Goal: Task Accomplishment & Management: Use online tool/utility

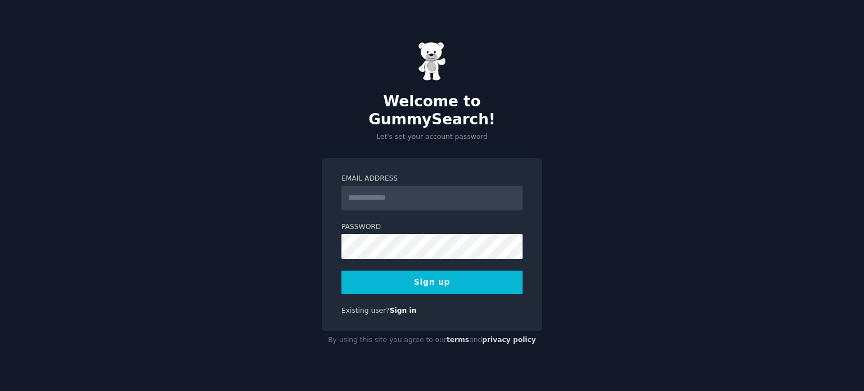
click at [433, 186] on input "Email Address" at bounding box center [431, 198] width 181 height 25
type input "**********"
click at [454, 270] on button "Sign up" at bounding box center [431, 282] width 181 height 24
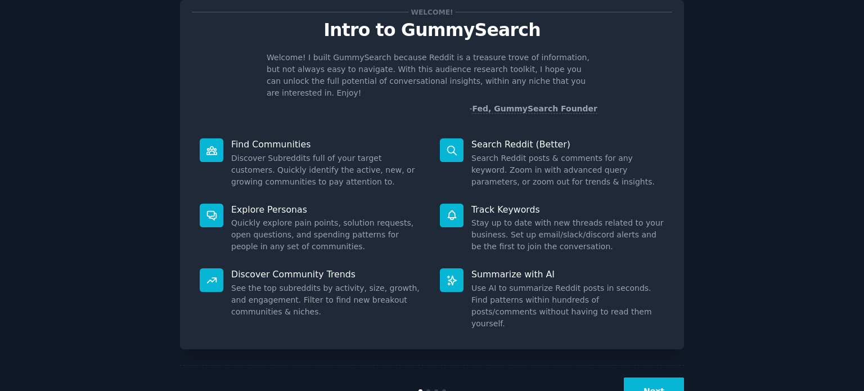
scroll to position [49, 0]
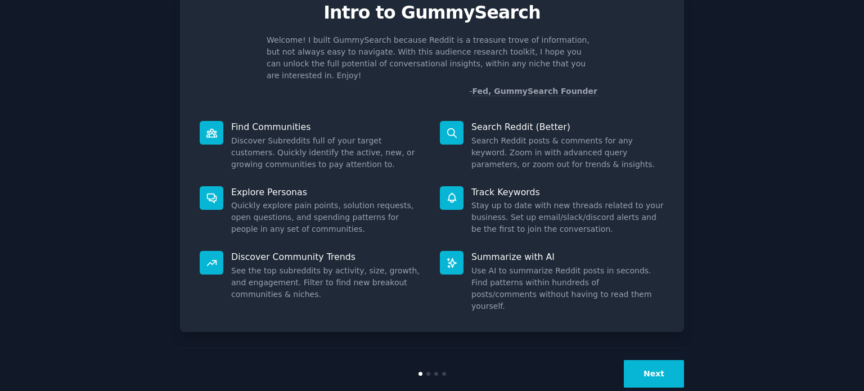
click at [641, 360] on button "Next" at bounding box center [654, 374] width 60 height 28
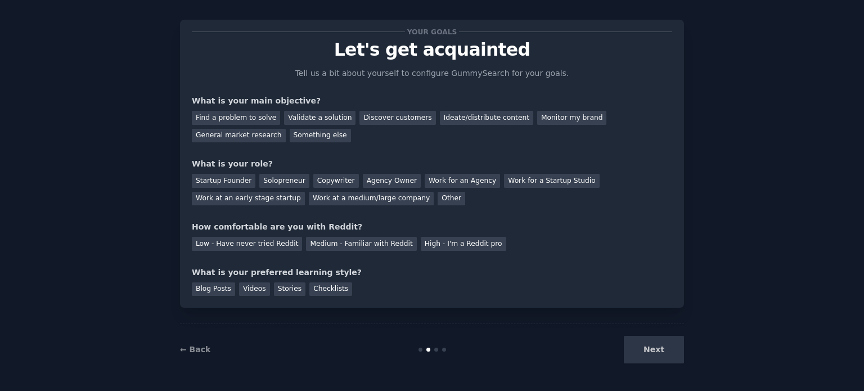
scroll to position [11, 0]
click at [286, 129] on div "General market research" at bounding box center [239, 136] width 94 height 14
click at [437, 196] on div "Other" at bounding box center [451, 199] width 28 height 14
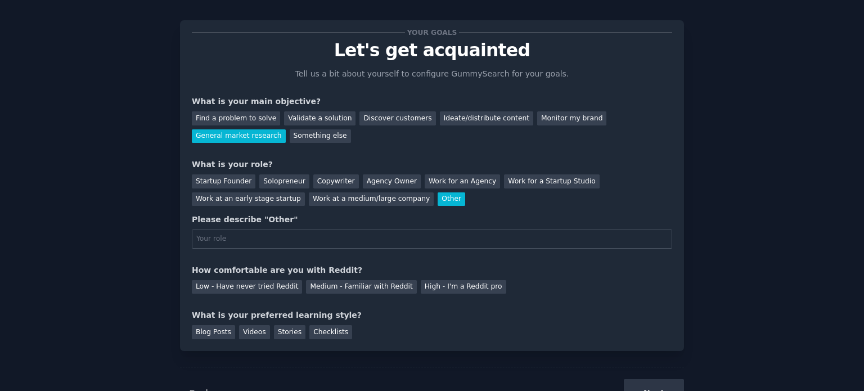
scroll to position [49, 0]
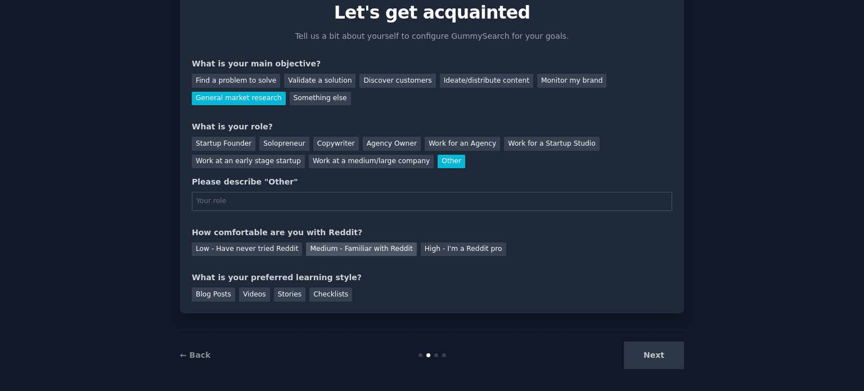
click at [328, 246] on div "Medium - Familiar with Reddit" at bounding box center [361, 249] width 110 height 14
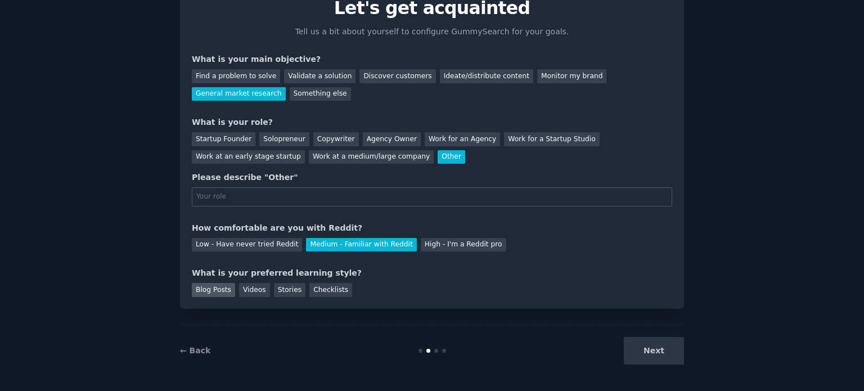
click at [216, 291] on div "Blog Posts" at bounding box center [213, 290] width 43 height 14
click at [656, 348] on div "Next" at bounding box center [600, 351] width 168 height 28
click at [412, 195] on input "text" at bounding box center [432, 196] width 480 height 19
type input "Marketing"
click at [652, 346] on button "Next" at bounding box center [654, 351] width 60 height 28
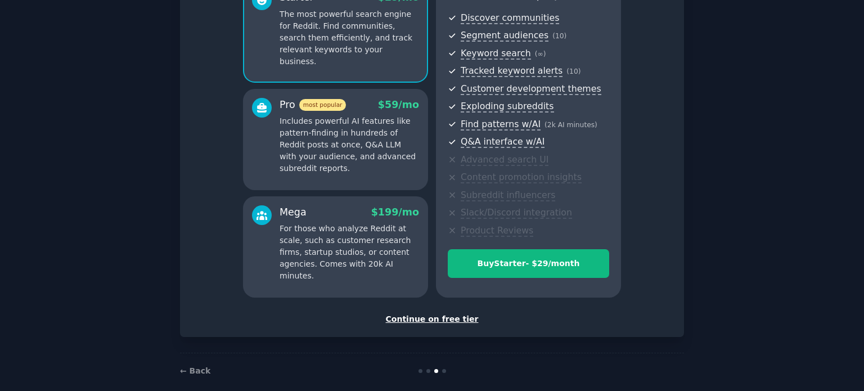
scroll to position [132, 0]
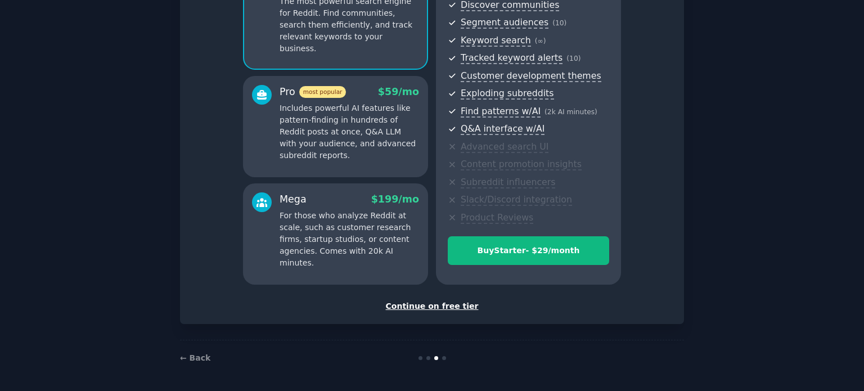
click at [448, 305] on div "Continue on free tier" at bounding box center [432, 306] width 480 height 12
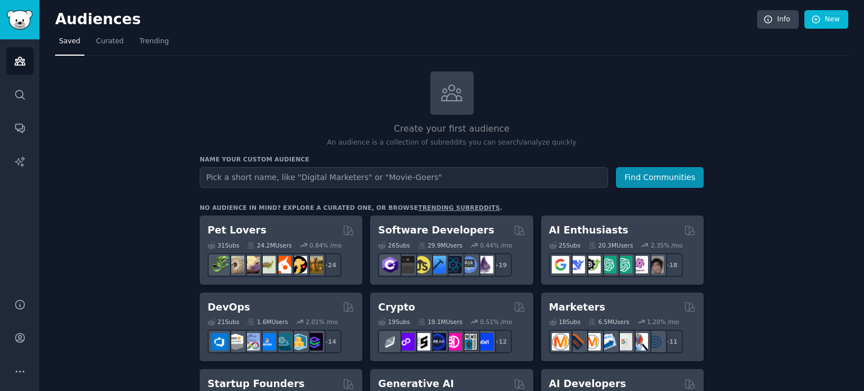
click at [313, 173] on input "text" at bounding box center [404, 177] width 408 height 21
type input "S"
type input "Moving"
click at [641, 179] on button "Find Communities" at bounding box center [660, 177] width 88 height 21
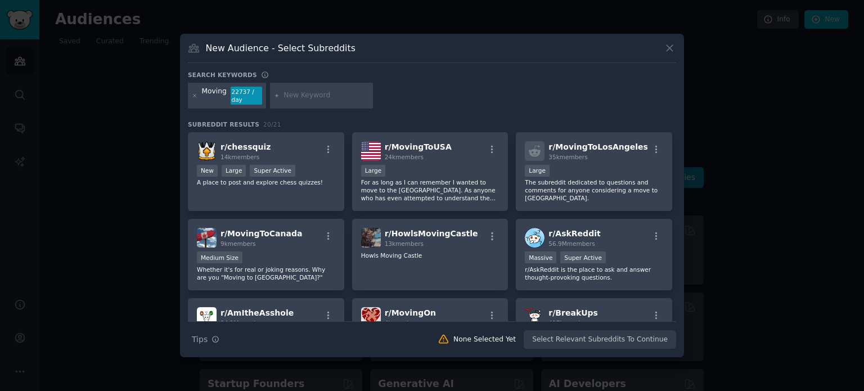
click at [304, 94] on input "text" at bounding box center [325, 96] width 85 height 10
type input "storage"
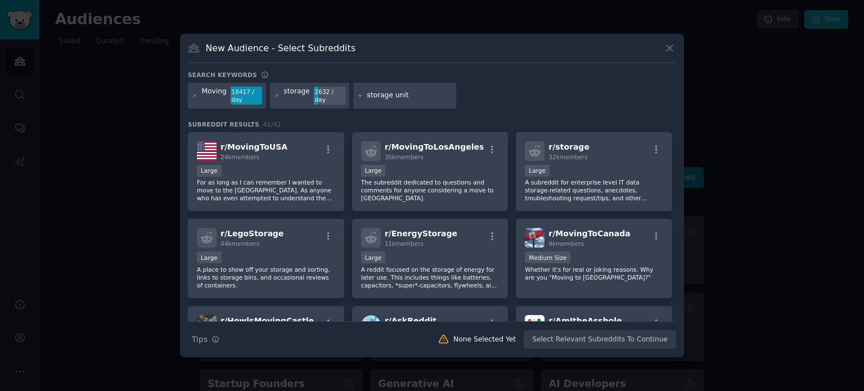
type input "storage units"
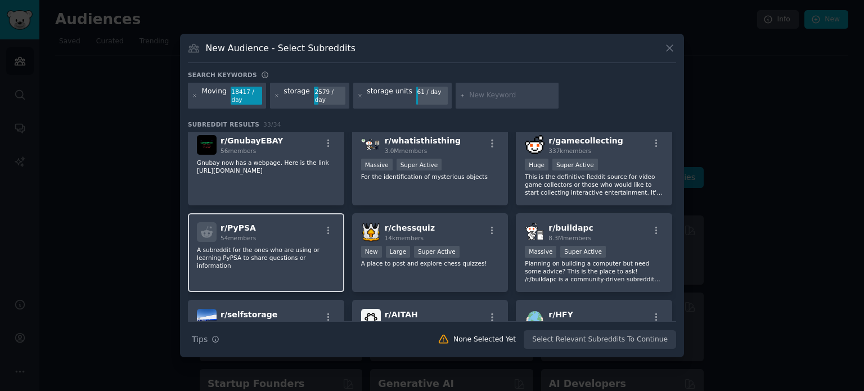
scroll to position [462, 0]
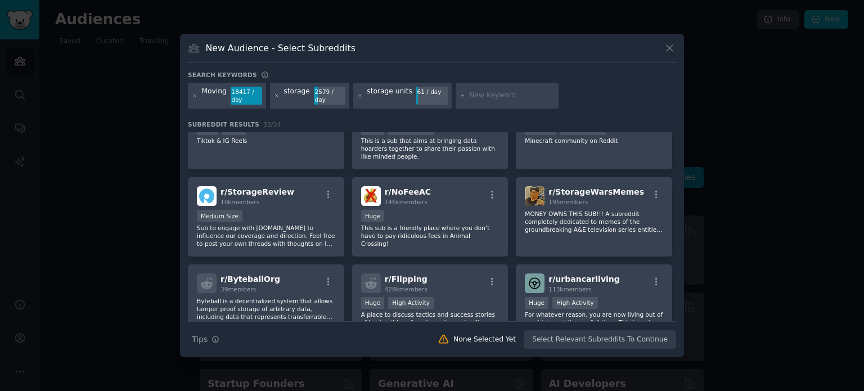
click at [275, 94] on icon at bounding box center [276, 95] width 3 height 3
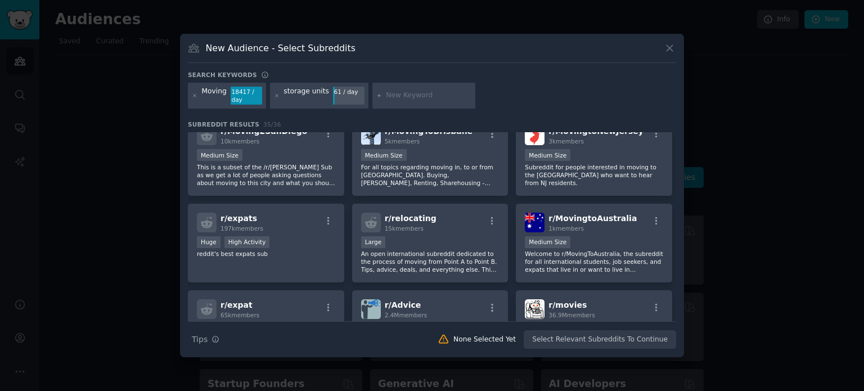
scroll to position [594, 0]
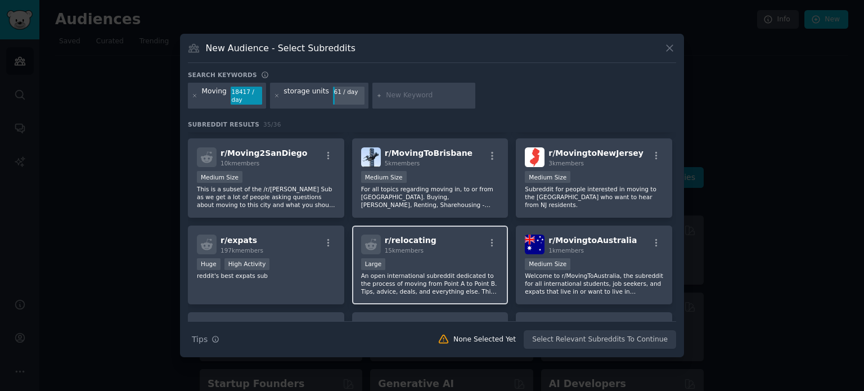
click at [436, 250] on div "r/ relocating 15k members Large An open international subreddit dedicated to th…" at bounding box center [430, 264] width 156 height 79
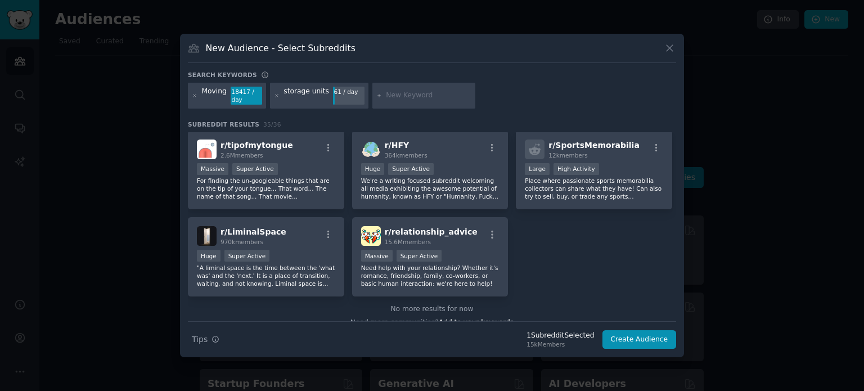
scroll to position [872, 0]
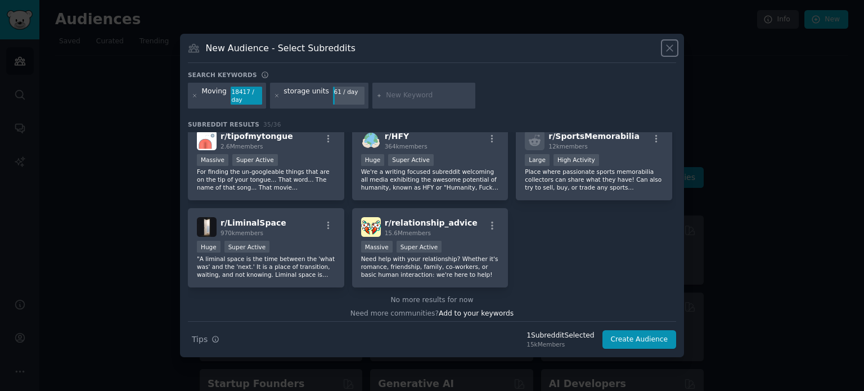
click at [670, 49] on icon at bounding box center [669, 49] width 6 height 6
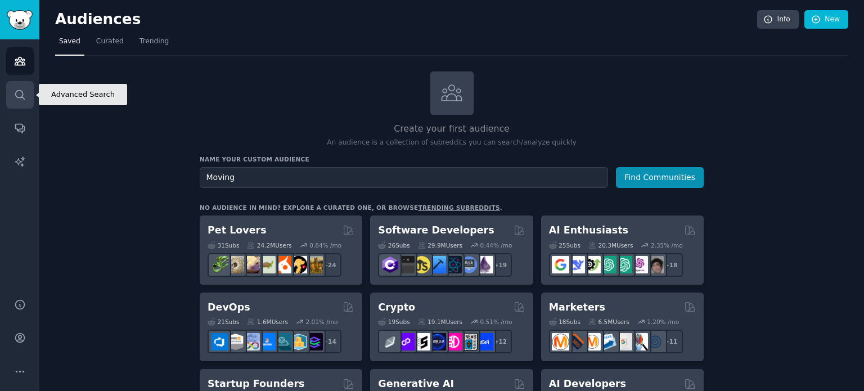
click at [19, 96] on icon "Sidebar" at bounding box center [20, 95] width 12 height 12
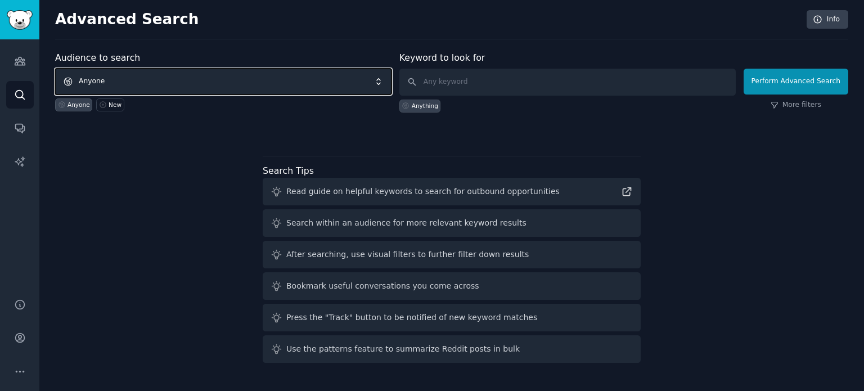
click at [135, 77] on span "Anyone" at bounding box center [223, 82] width 336 height 26
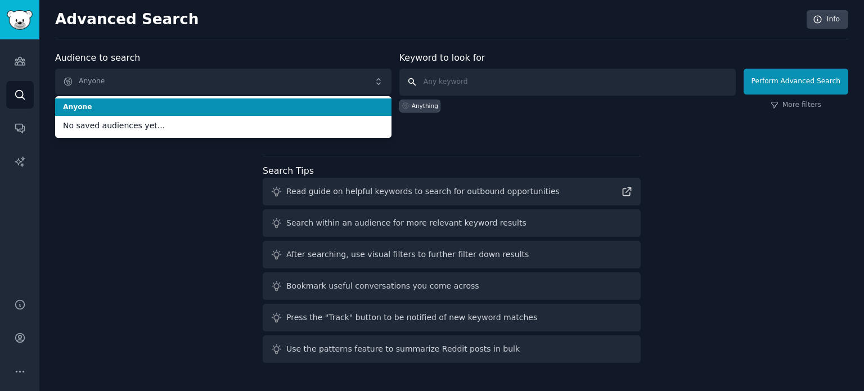
click at [454, 85] on input "text" at bounding box center [567, 82] width 336 height 27
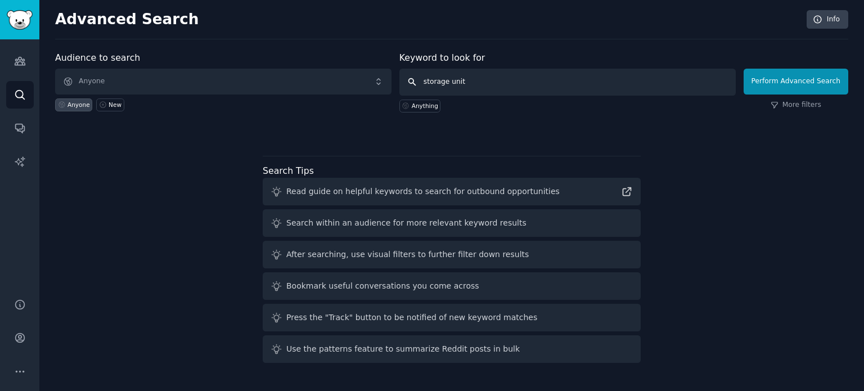
type input "storage units"
click button "Perform Advanced Search" at bounding box center [795, 82] width 105 height 26
